Goal: Book appointment/travel/reservation

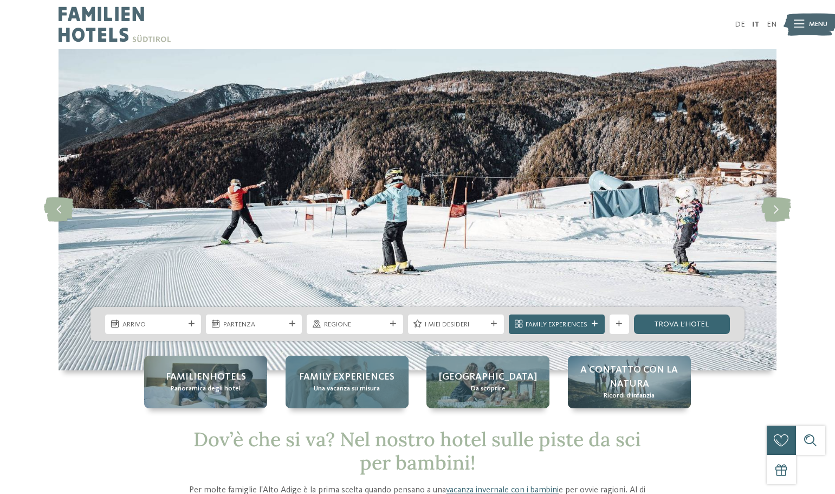
click at [346, 394] on div "Family experiences Una vacanza su misura" at bounding box center [347, 381] width 123 height 52
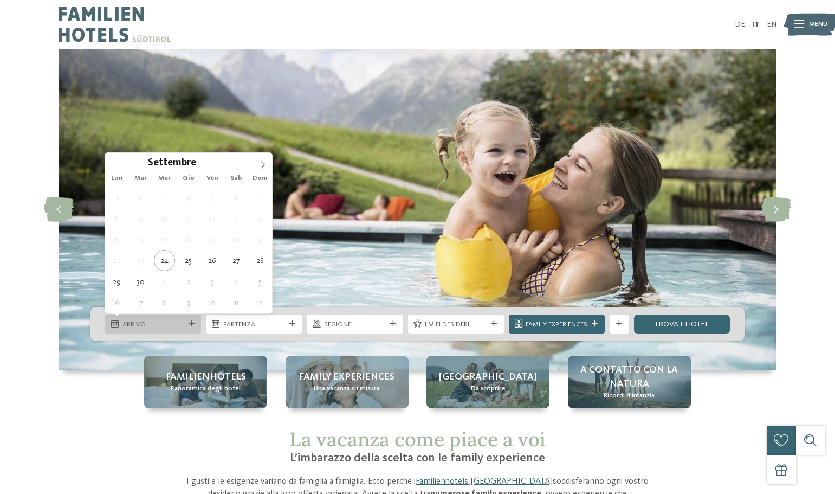
click at [147, 324] on span "Arrivo" at bounding box center [153, 325] width 62 height 10
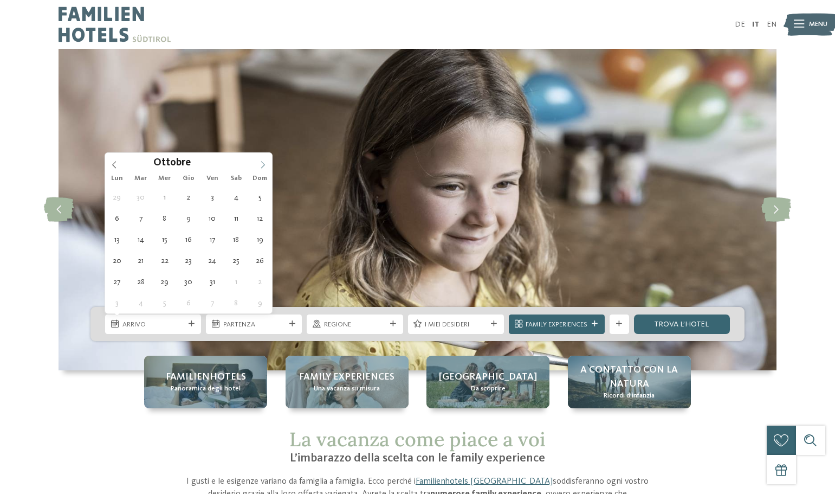
click at [262, 162] on icon at bounding box center [263, 165] width 8 height 8
type div "26.12.2025"
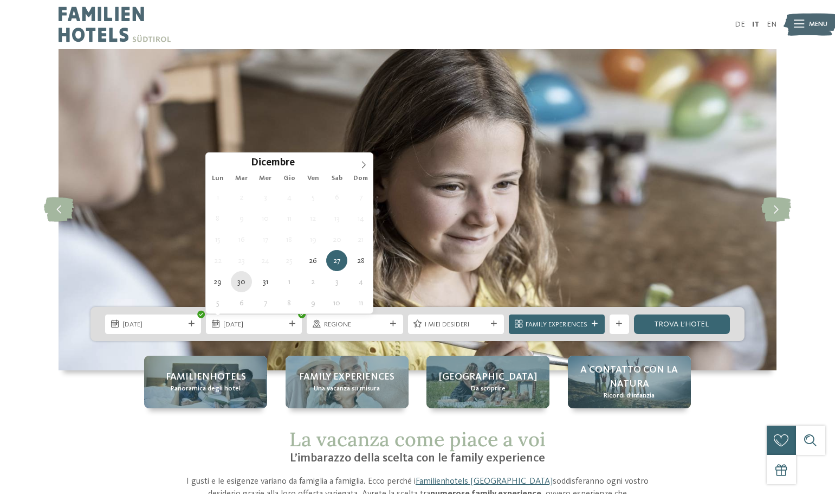
type div "30.12.2025"
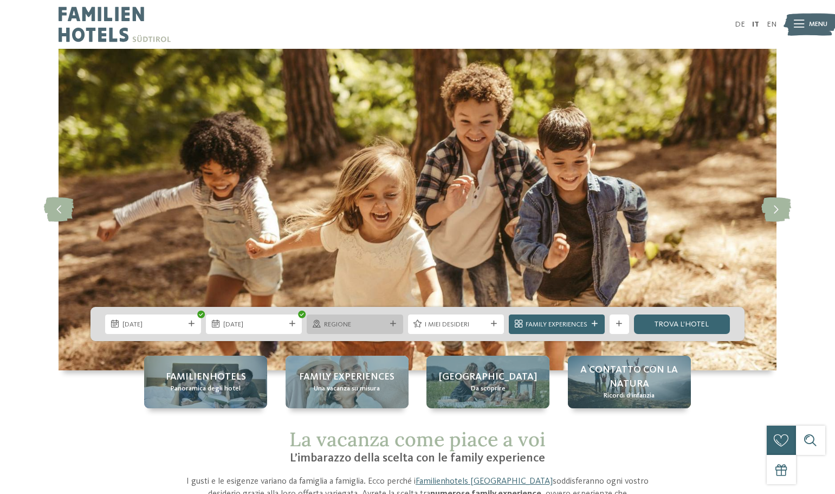
click at [390, 326] on icon at bounding box center [393, 324] width 6 height 6
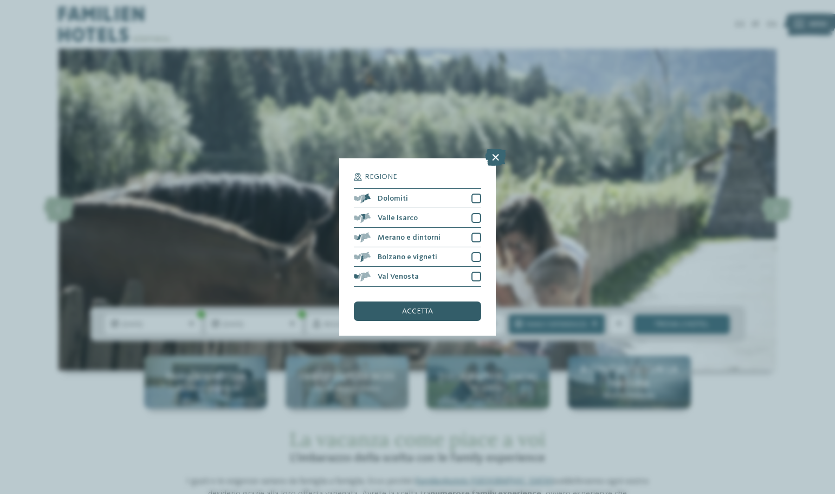
click at [412, 310] on span "accetta" at bounding box center [417, 311] width 31 height 8
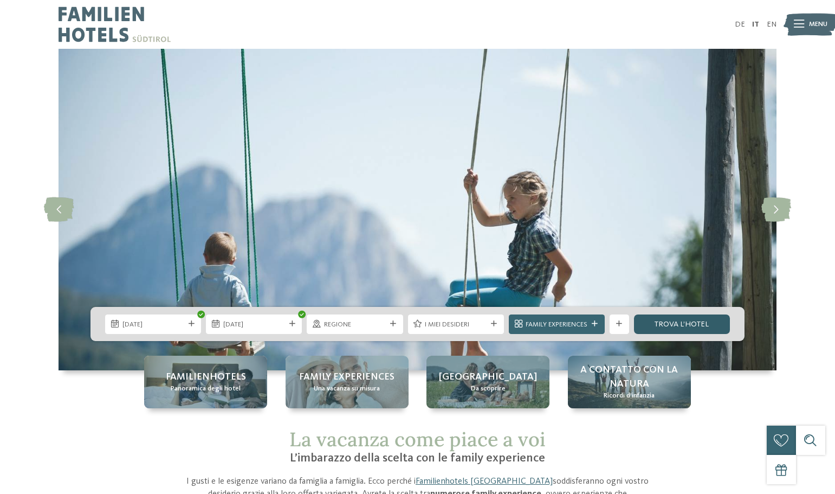
click at [685, 331] on link "trova l’hotel" at bounding box center [682, 324] width 96 height 20
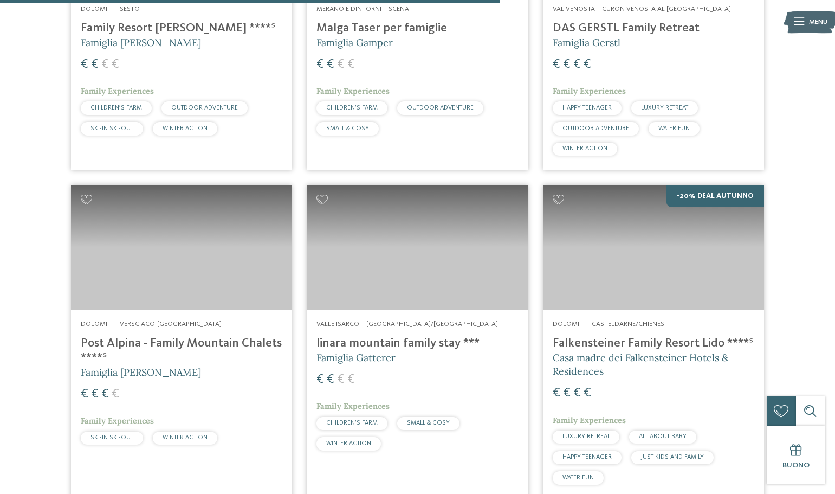
scroll to position [1485, 0]
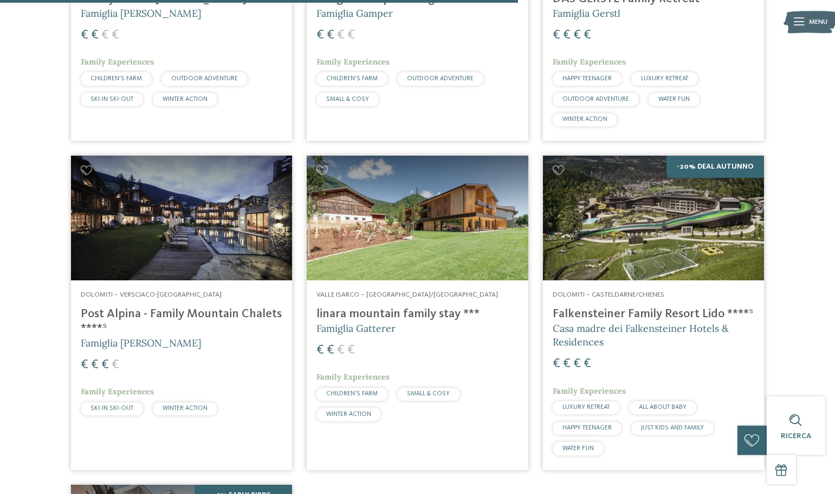
click at [619, 321] on h4 "Falkensteiner Family Resort Lido ****ˢ" at bounding box center [654, 314] width 202 height 15
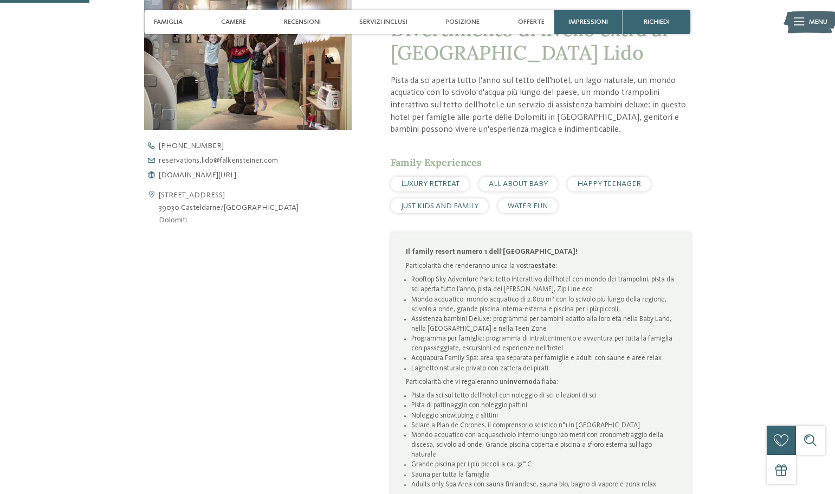
scroll to position [390, 0]
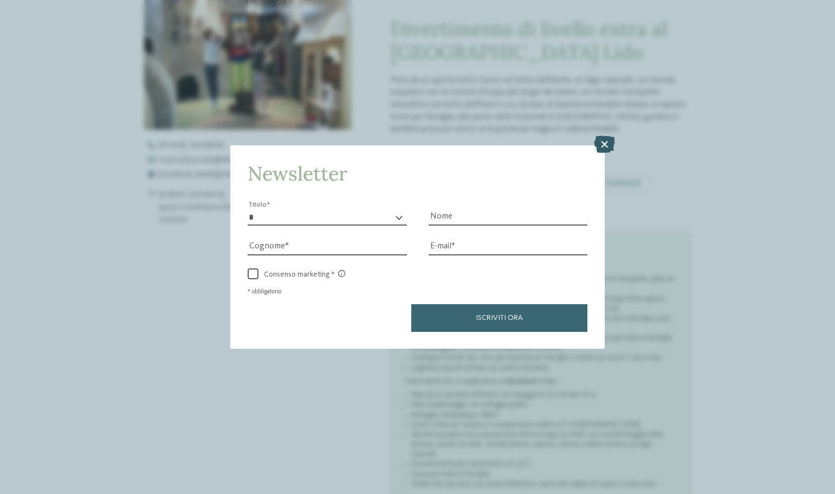
click at [607, 147] on icon at bounding box center [604, 143] width 21 height 17
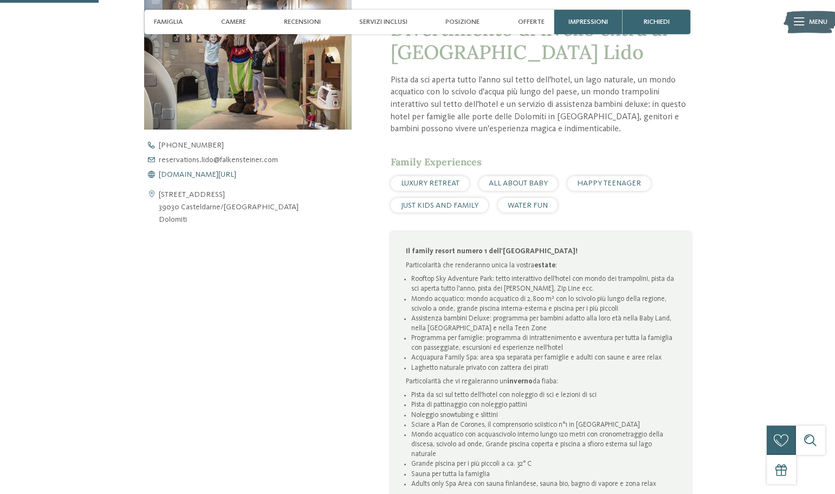
click at [236, 176] on span "www.falkensteiner.com/it/family-resort-lido" at bounding box center [197, 175] width 77 height 8
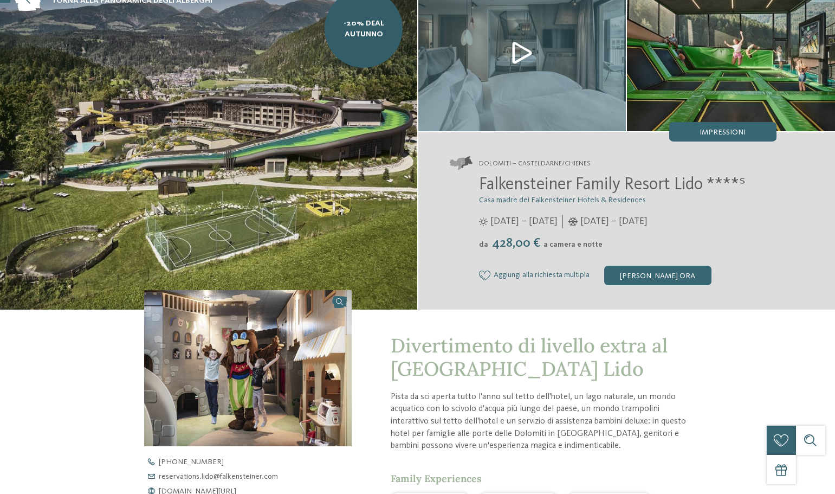
scroll to position [0, 0]
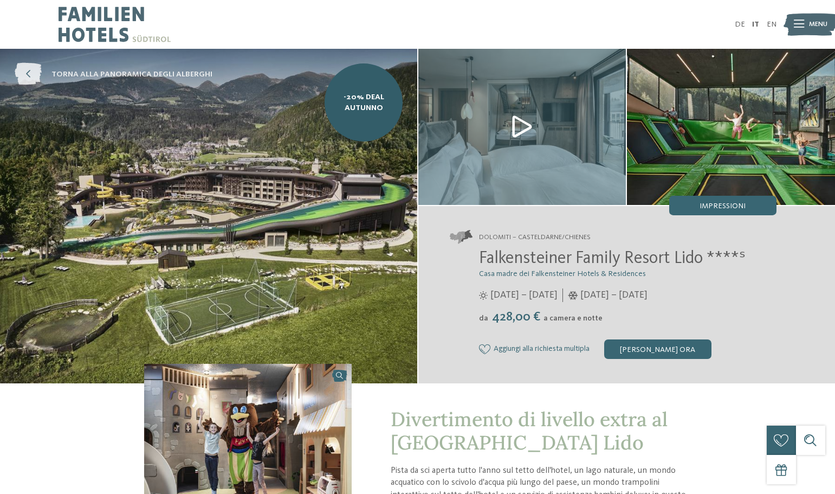
click at [25, 74] on icon at bounding box center [28, 74] width 27 height 22
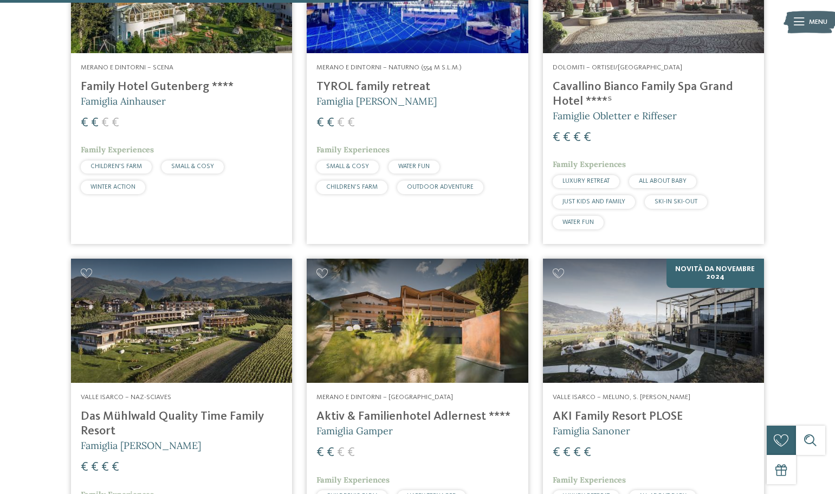
scroll to position [1300, 0]
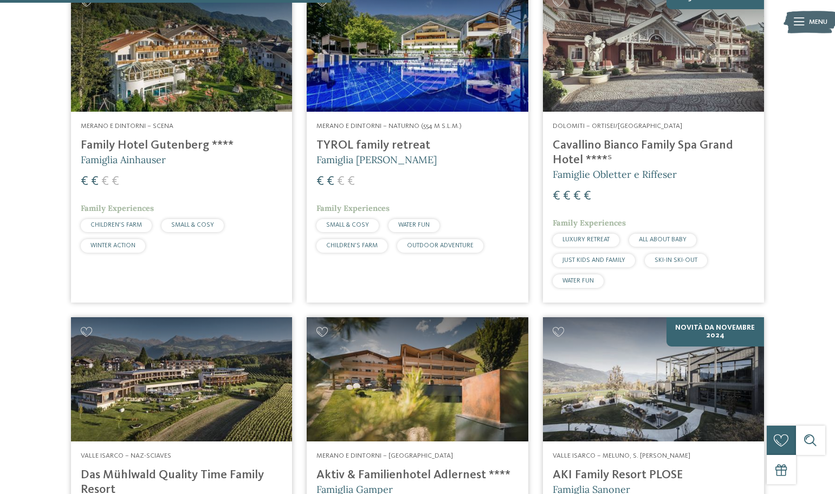
click at [593, 147] on h4 "Cavallino Bianco Family Spa Grand Hotel ****ˢ" at bounding box center [654, 152] width 202 height 29
click at [580, 171] on span "Famiglie Obletter e Riffeser" at bounding box center [615, 174] width 124 height 12
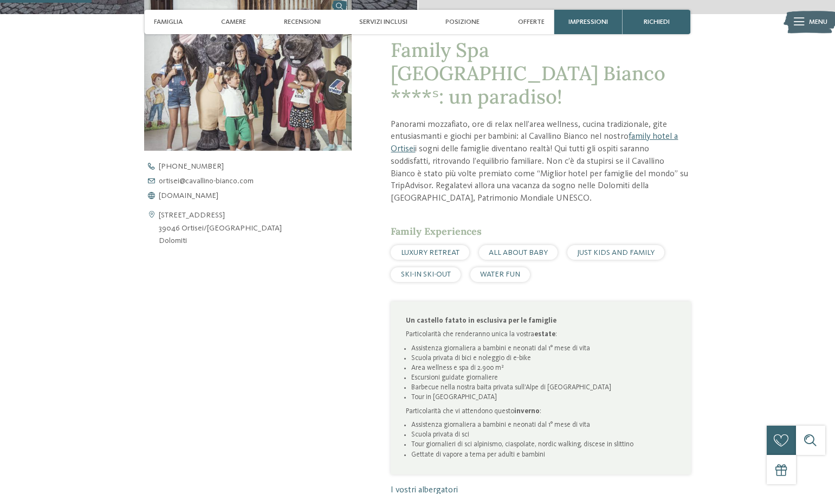
scroll to position [390, 0]
click at [218, 196] on span "[DOMAIN_NAME]" at bounding box center [189, 195] width 60 height 8
